Goal: Find specific page/section: Find specific page/section

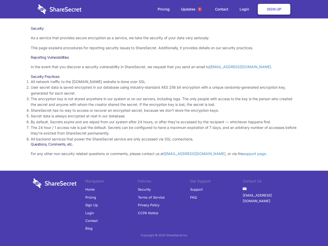
click at [164, 123] on li "By default, Secrets expire and are wiped from our system after 24 hours, or aft…" at bounding box center [164, 122] width 266 height 6
click at [199, 9] on span "1" at bounding box center [199, 9] width 4 height 4
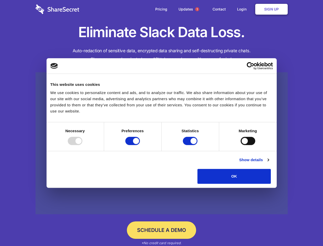
click at [82, 145] on div at bounding box center [75, 141] width 15 height 8
click at [140, 145] on input "Preferences" at bounding box center [132, 141] width 15 height 8
checkbox input "false"
click at [191, 145] on input "Statistics" at bounding box center [190, 141] width 15 height 8
checkbox input "false"
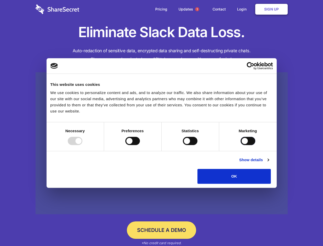
click at [241, 145] on input "Marketing" at bounding box center [248, 141] width 15 height 8
checkbox input "true"
click at [269, 163] on link "Show details" at bounding box center [254, 160] width 30 height 6
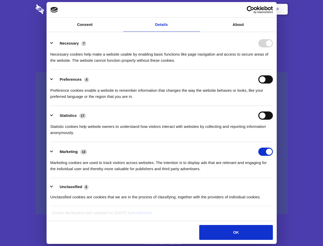
click at [275, 185] on ul "Necessary 7 Necessary cookies help make a website usable by enabling basic func…" at bounding box center [162, 120] width 228 height 173
click at [197, 9] on span "1" at bounding box center [197, 9] width 4 height 4
